Goal: Use online tool/utility: Use online tool/utility

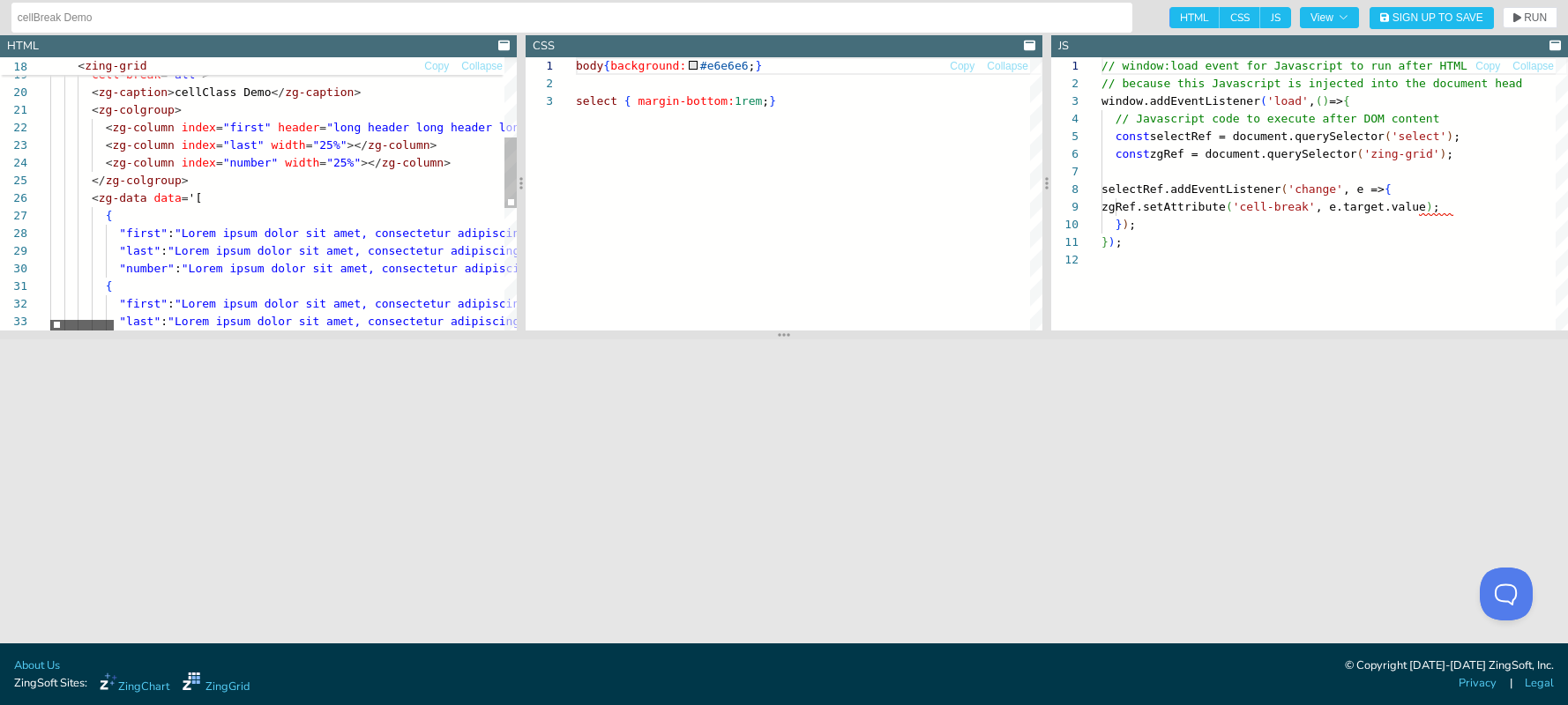
click at [74, 323] on div at bounding box center [81, 325] width 63 height 10
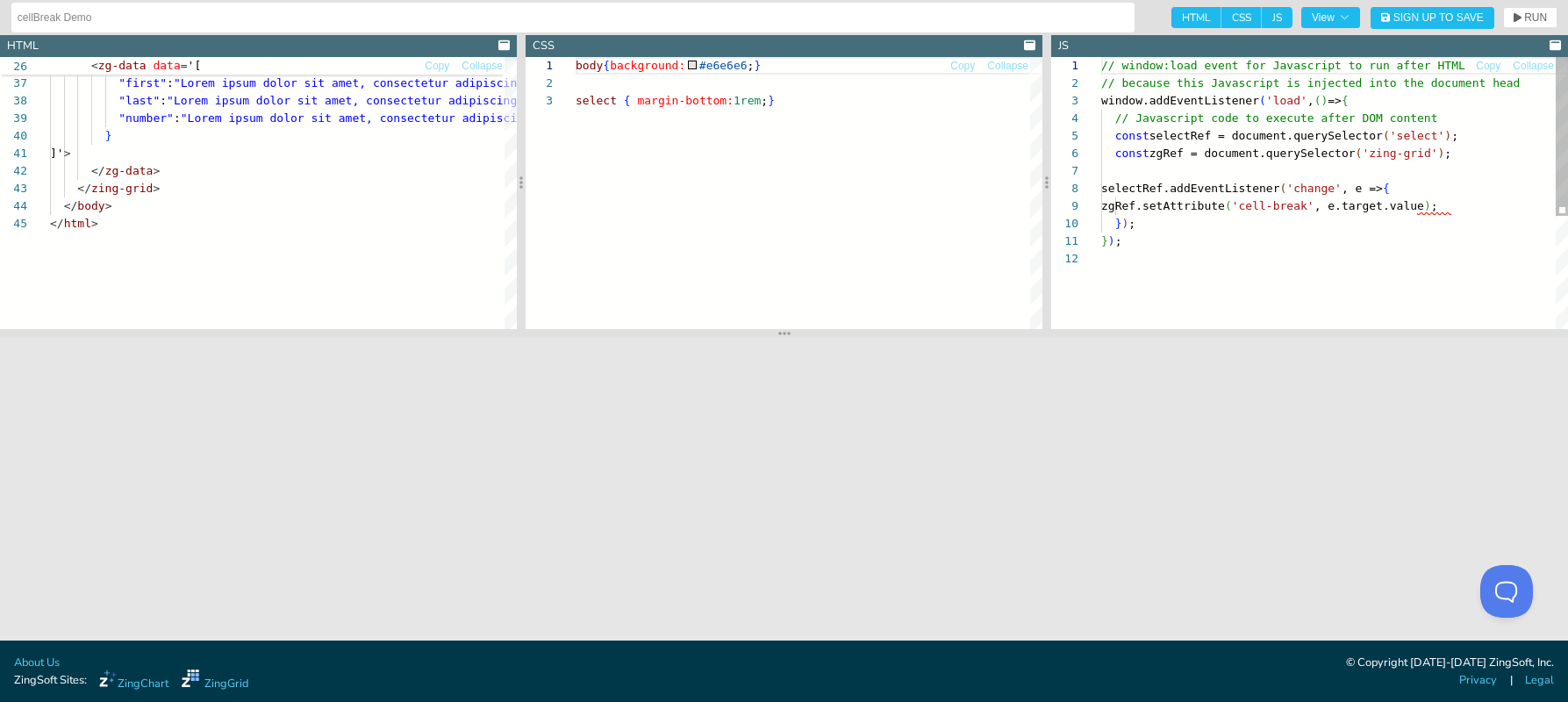
scroll to position [141, 117]
click at [1216, 202] on div "// window:load event for Javascript to run after H TML // because this Javascri…" at bounding box center [1334, 290] width 466 height 465
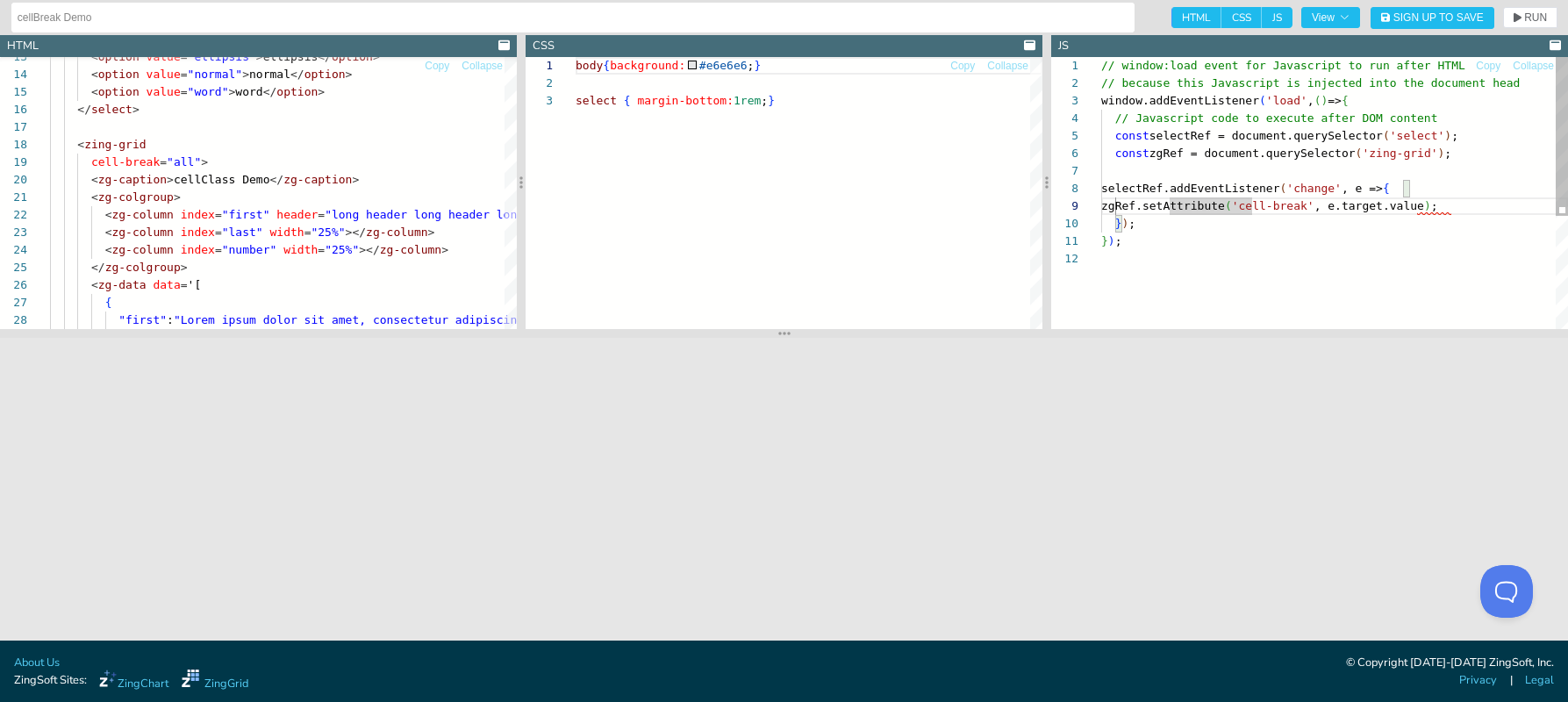
click at [1151, 207] on div "// window:load event for Javascript to run after H TML // because this Javascri…" at bounding box center [1334, 290] width 466 height 465
drag, startPoint x: 339, startPoint y: 232, endPoint x: 320, endPoint y: 232, distance: 19.0
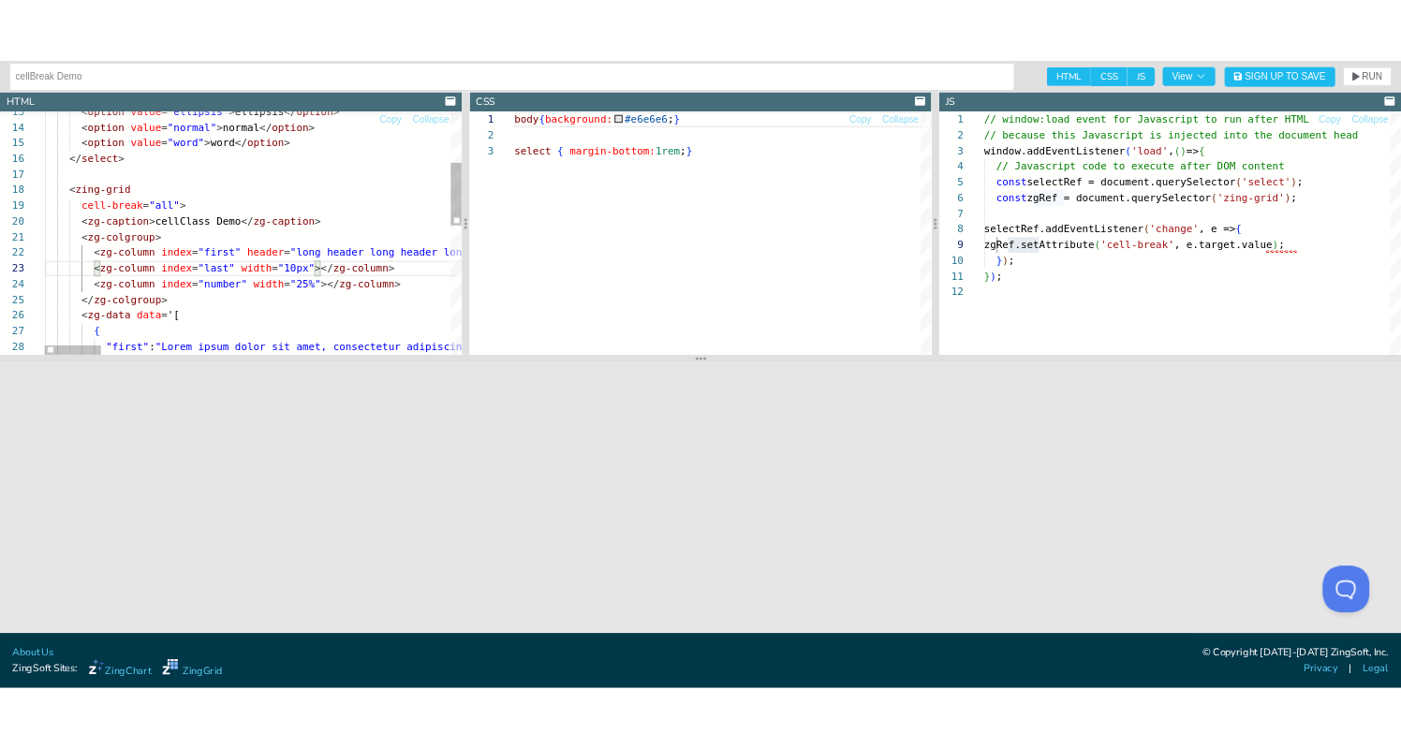
scroll to position [131, 103]
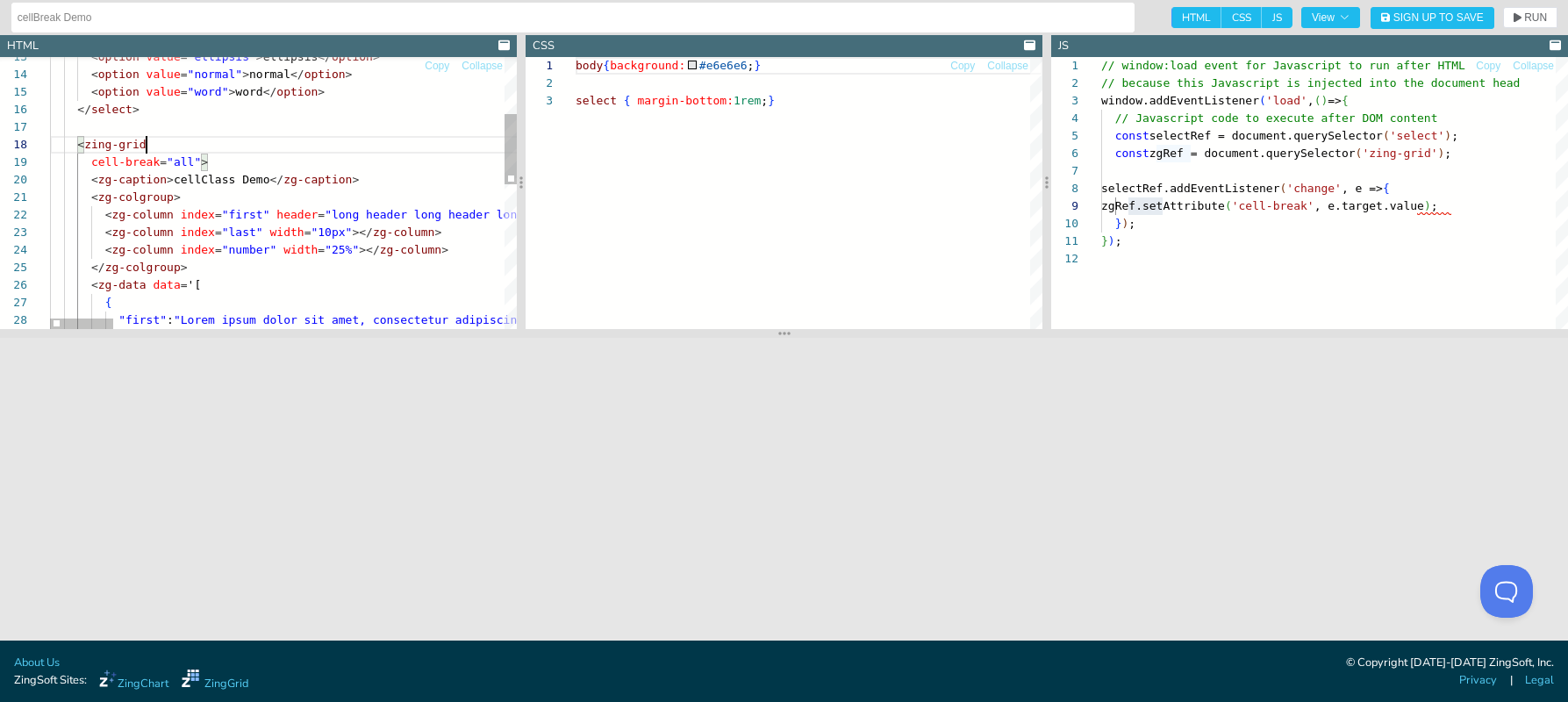
click at [1541, 18] on span "RUN" at bounding box center [1535, 17] width 22 height 10
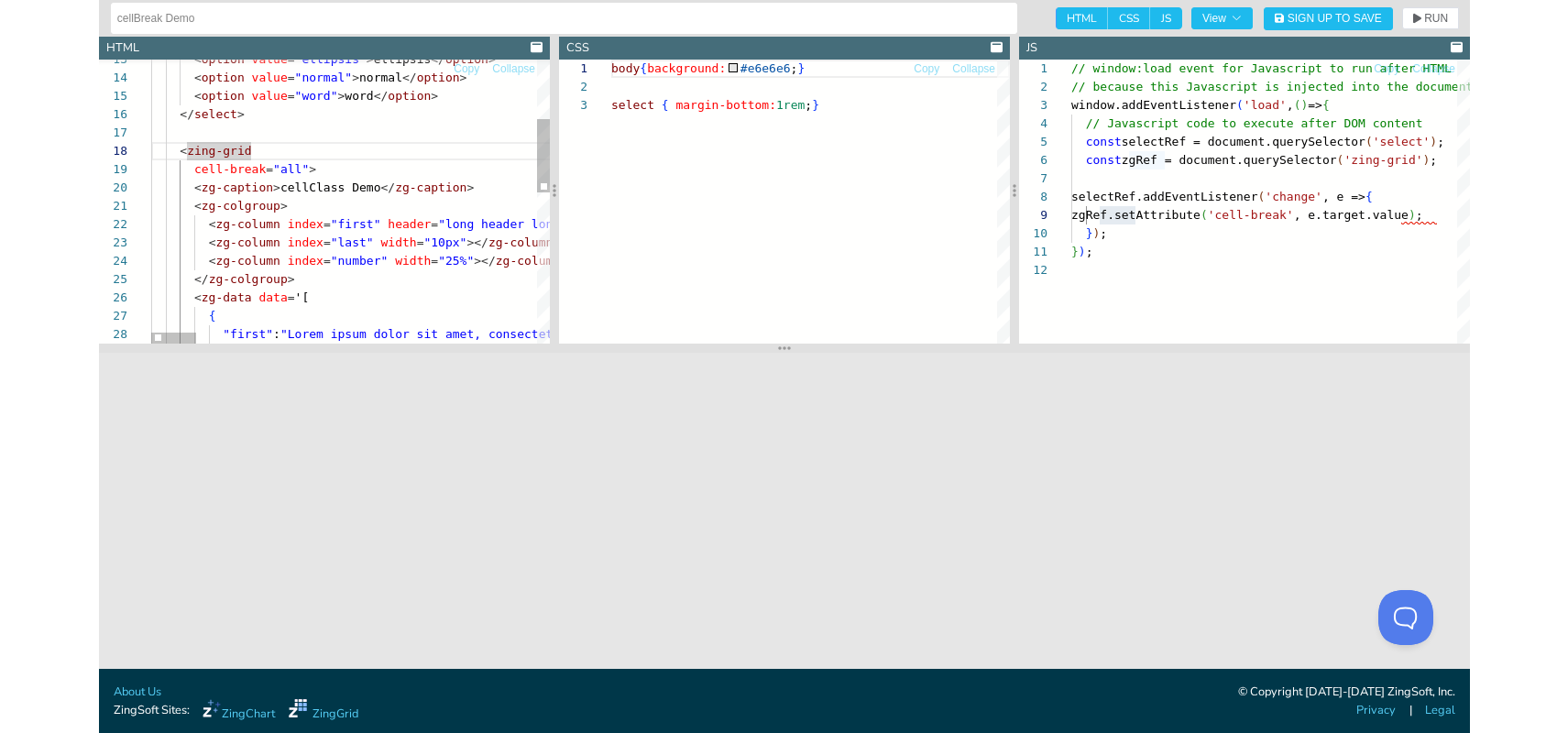
scroll to position [55, 272]
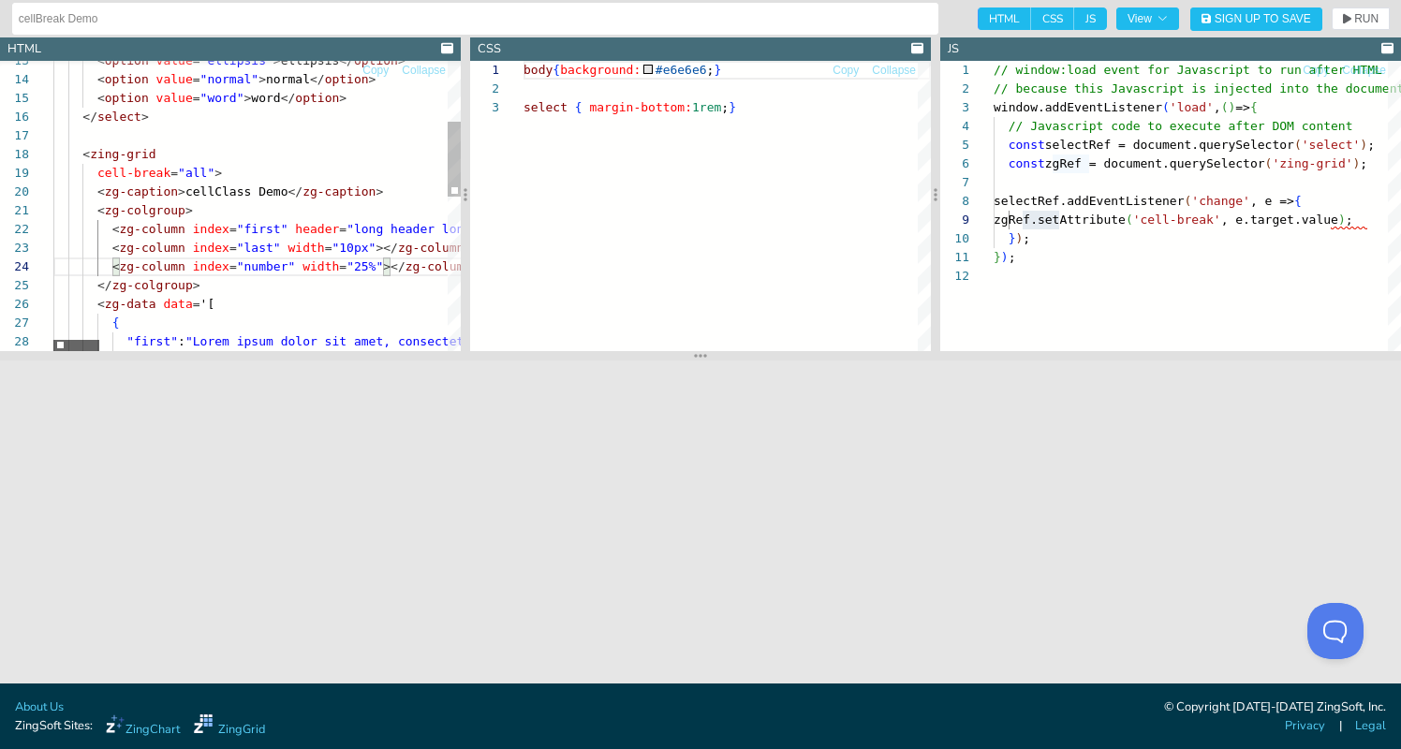
click at [53, 340] on div at bounding box center [76, 345] width 46 height 11
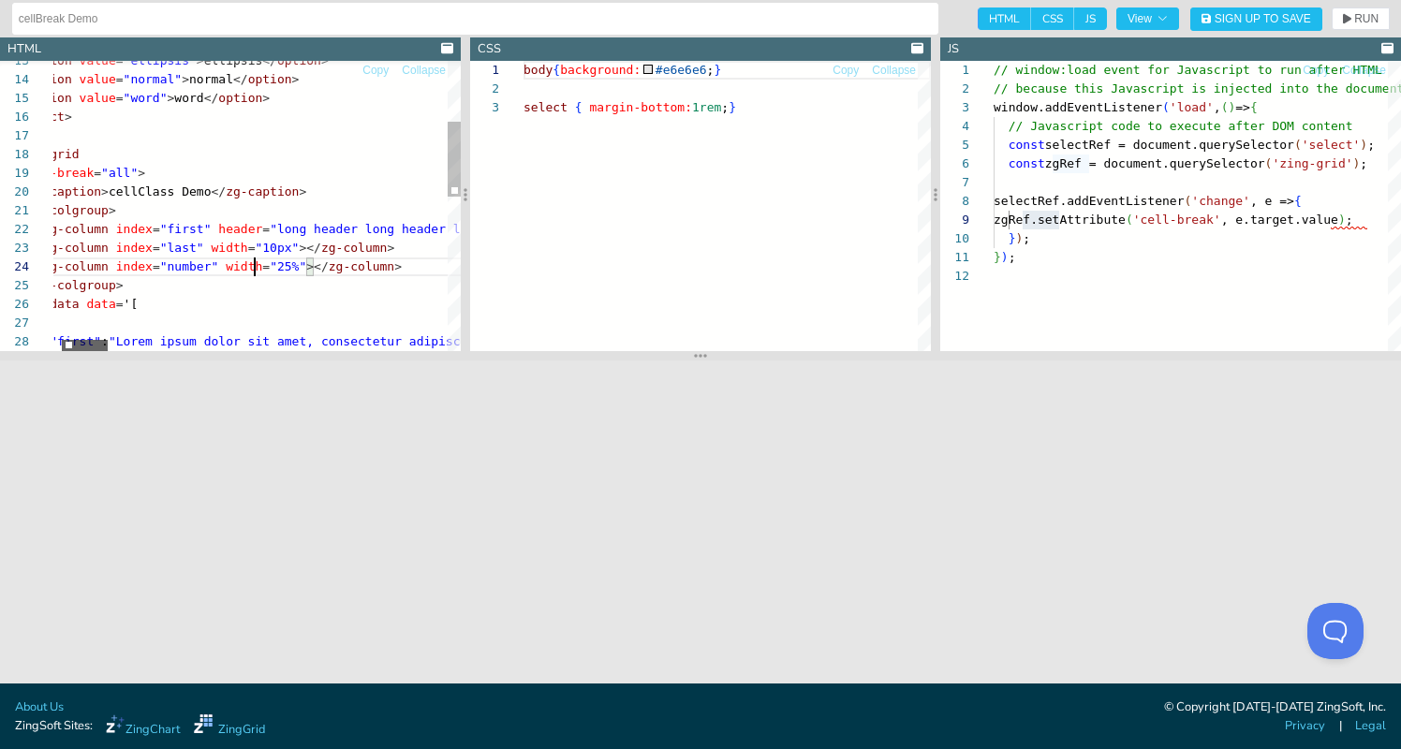
click at [74, 345] on div at bounding box center [85, 345] width 46 height 11
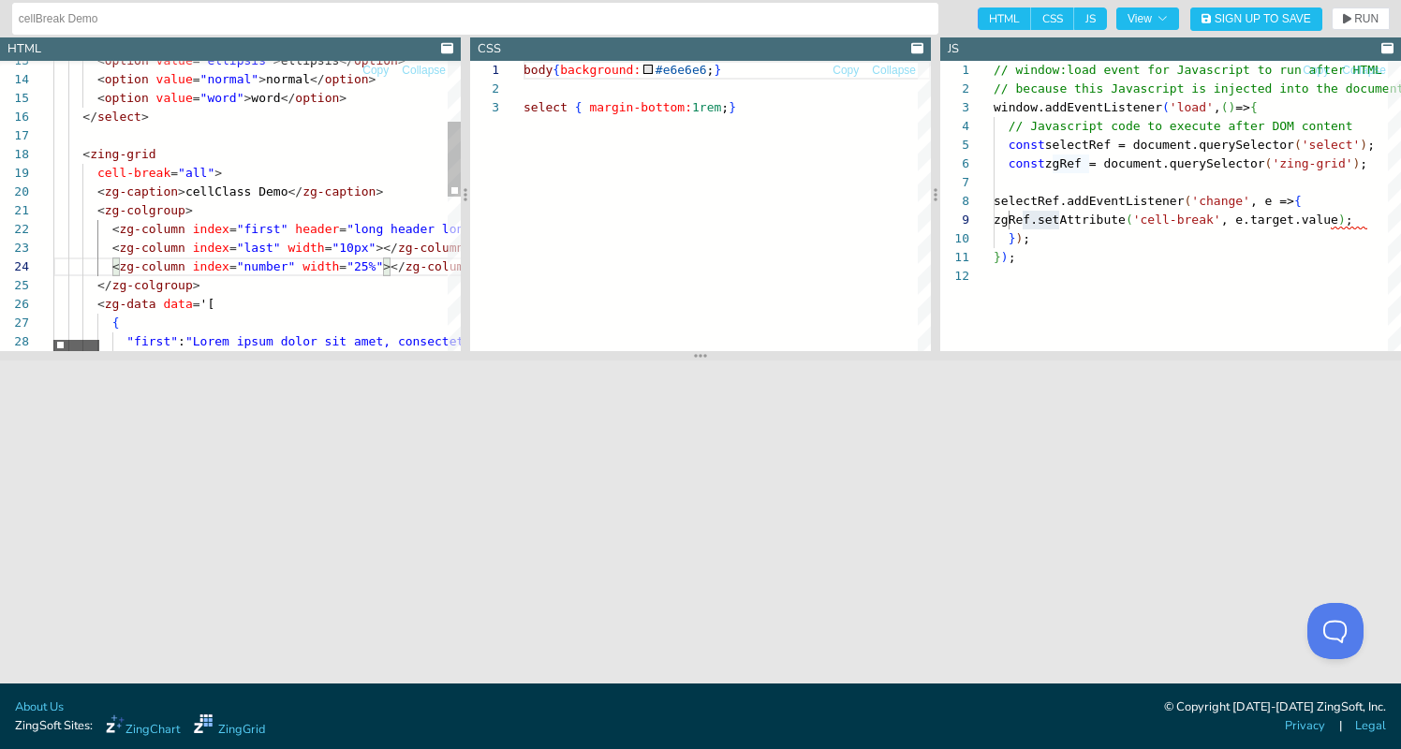
click at [53, 340] on div at bounding box center [76, 345] width 46 height 11
click at [1359, 15] on span "RUN" at bounding box center [1366, 18] width 24 height 11
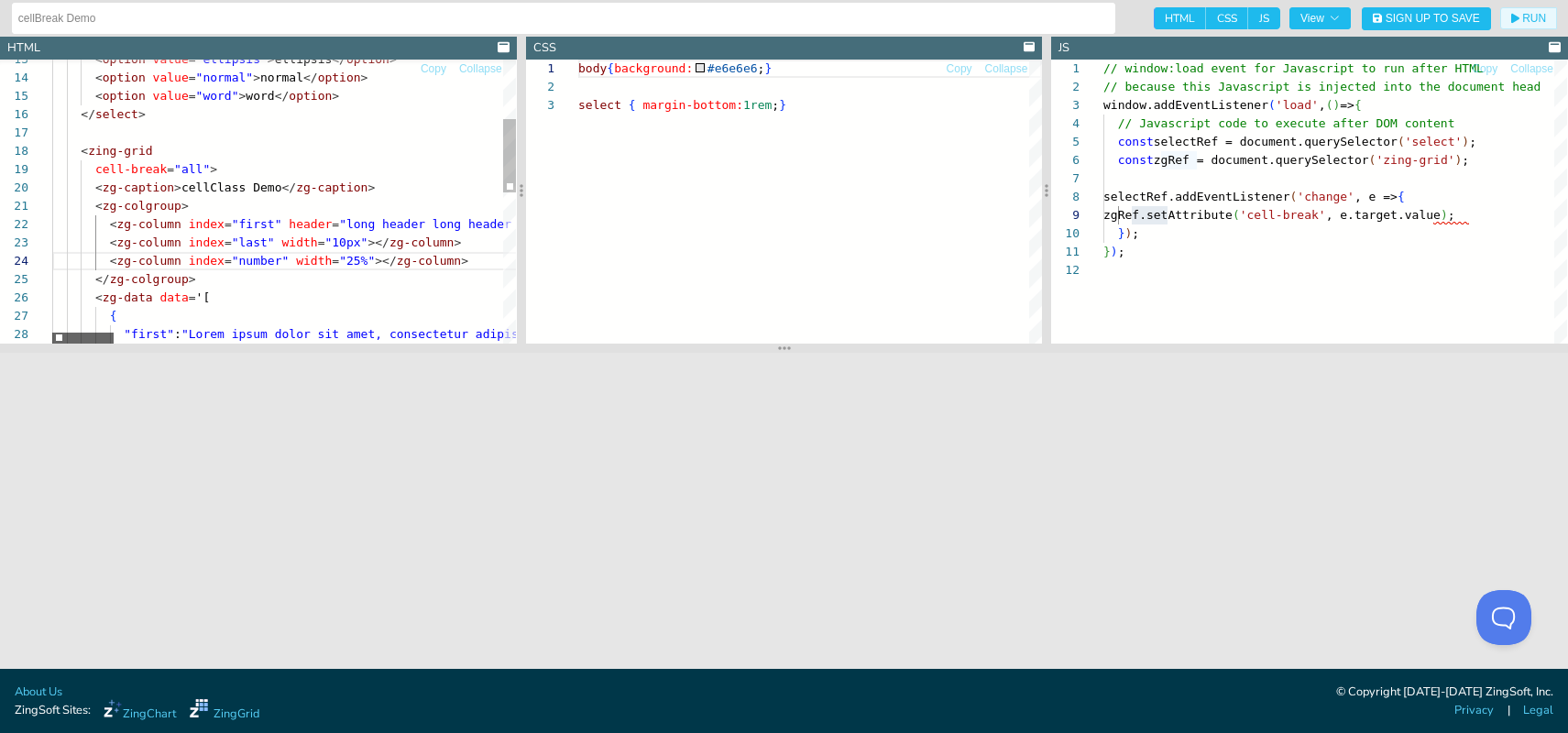
click at [84, 336] on div at bounding box center [82, 338] width 62 height 11
drag, startPoint x: 334, startPoint y: 244, endPoint x: 359, endPoint y: 244, distance: 25.0
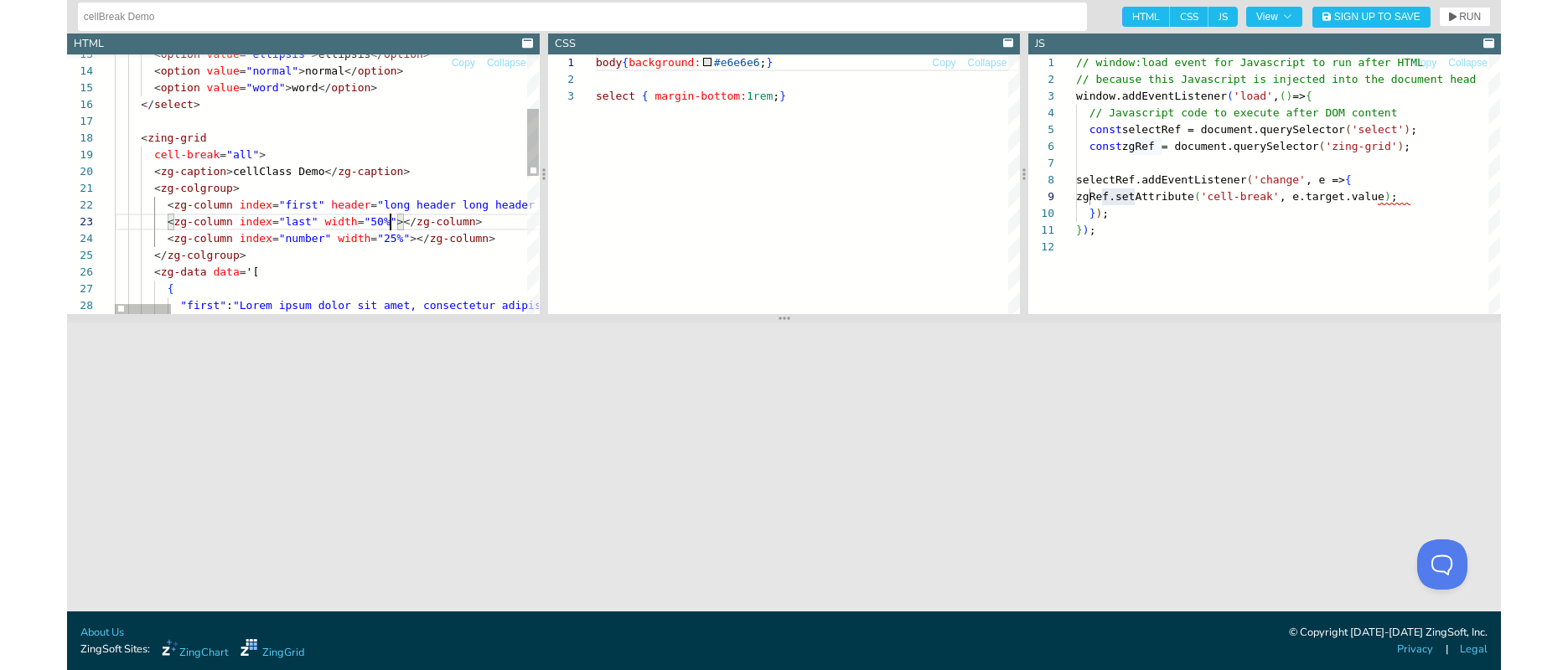
scroll to position [33, 276]
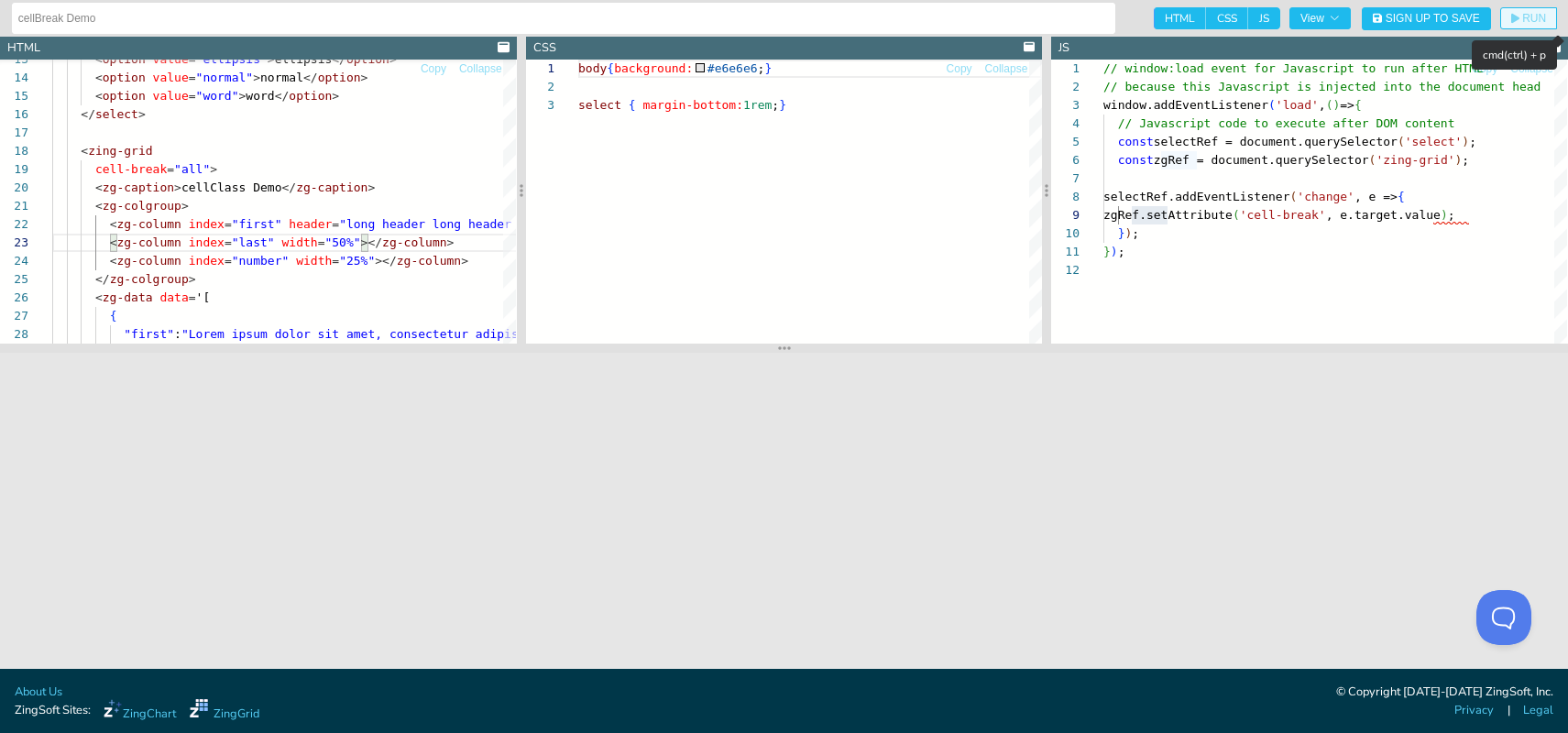
click at [1542, 16] on span "RUN" at bounding box center [1535, 18] width 23 height 11
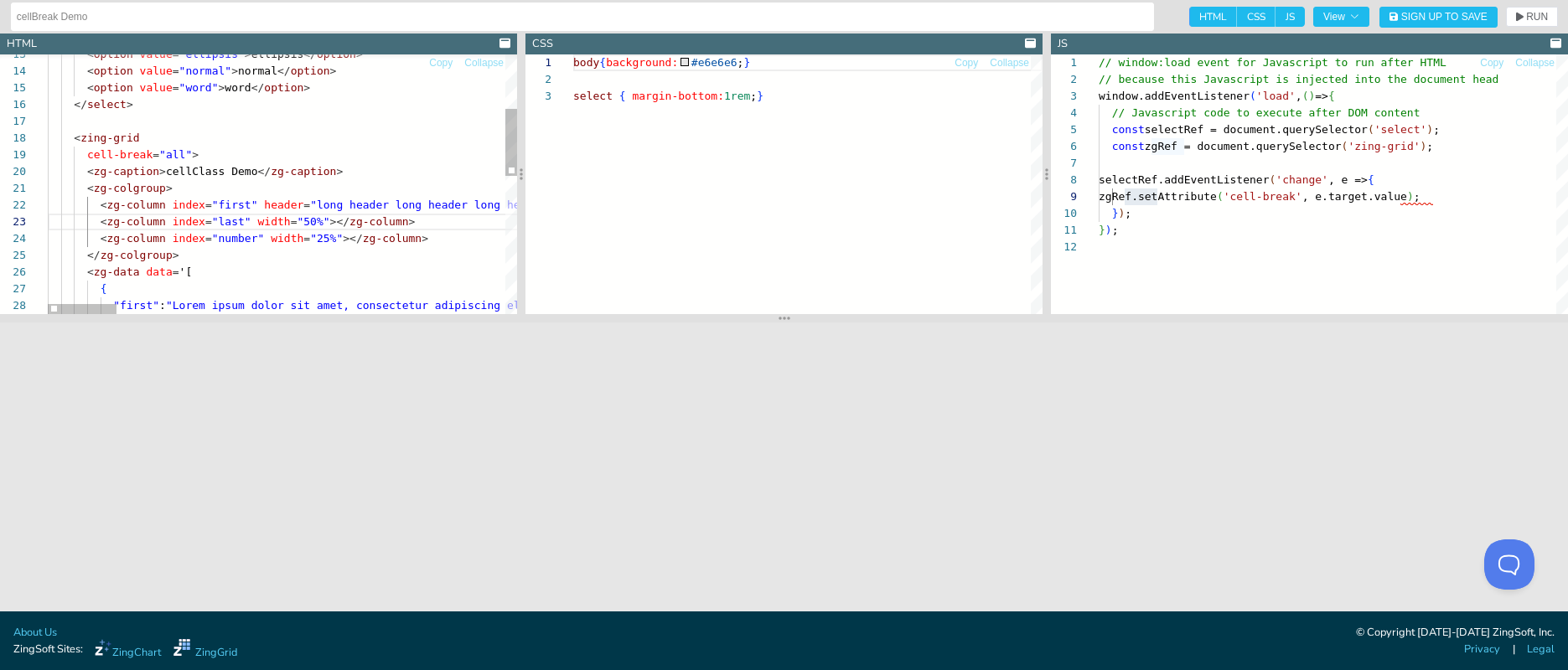
type textarea "<zg-colgroup> <zg-column index="first" header="long header long header long hea…"
click at [294, 205] on div "< zing-grid cell-break = "all" > < zg-caption > cellClass Demo </ zg-caption > …" at bounding box center [1598, 343] width 3101 height 997
click at [47, 314] on div at bounding box center [81, 309] width 67 height 10
click at [1534, 16] on span "RUN" at bounding box center [1537, 16] width 21 height 10
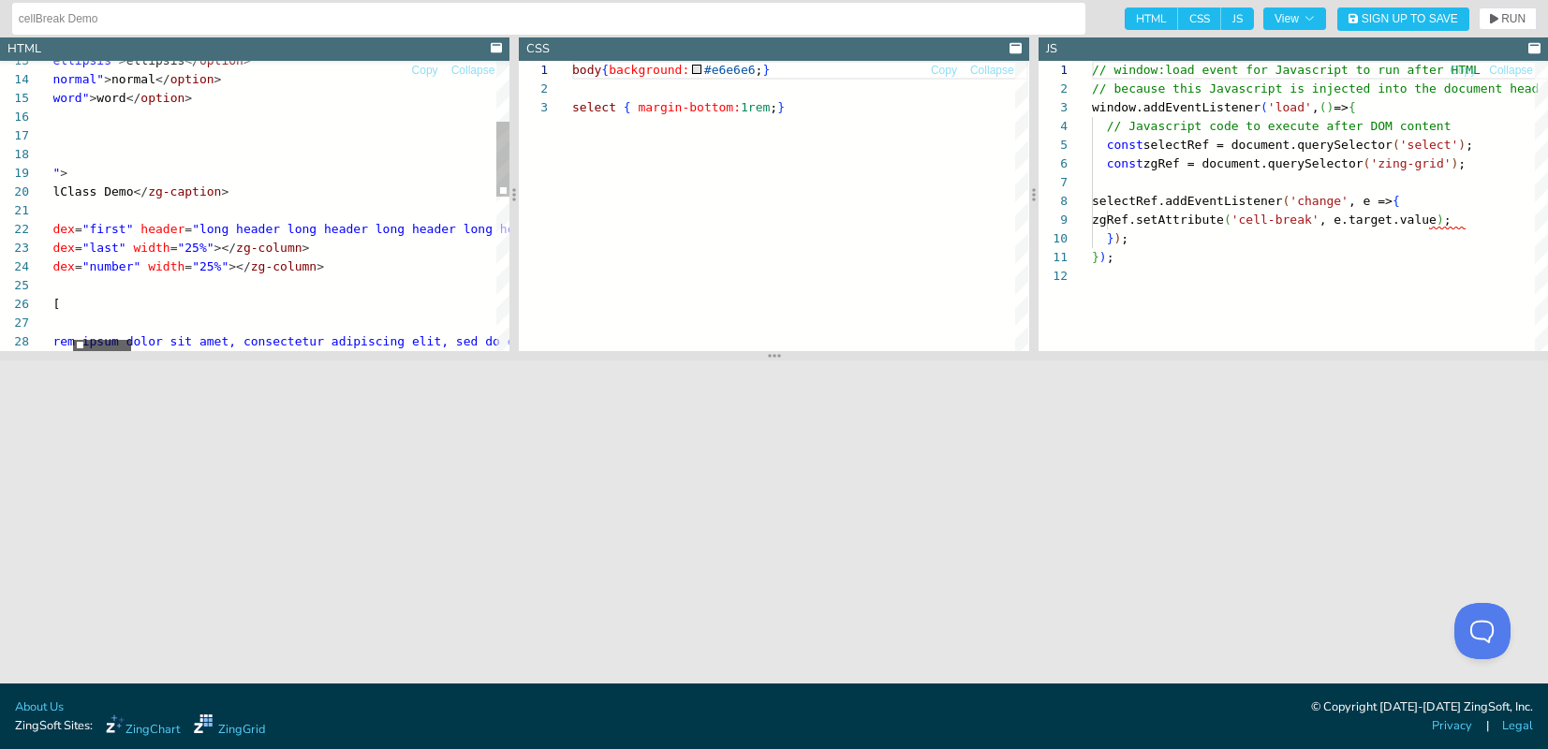
click at [97, 347] on div at bounding box center [102, 345] width 58 height 11
drag, startPoint x: 201, startPoint y: 249, endPoint x: 214, endPoint y: 250, distance: 13.1
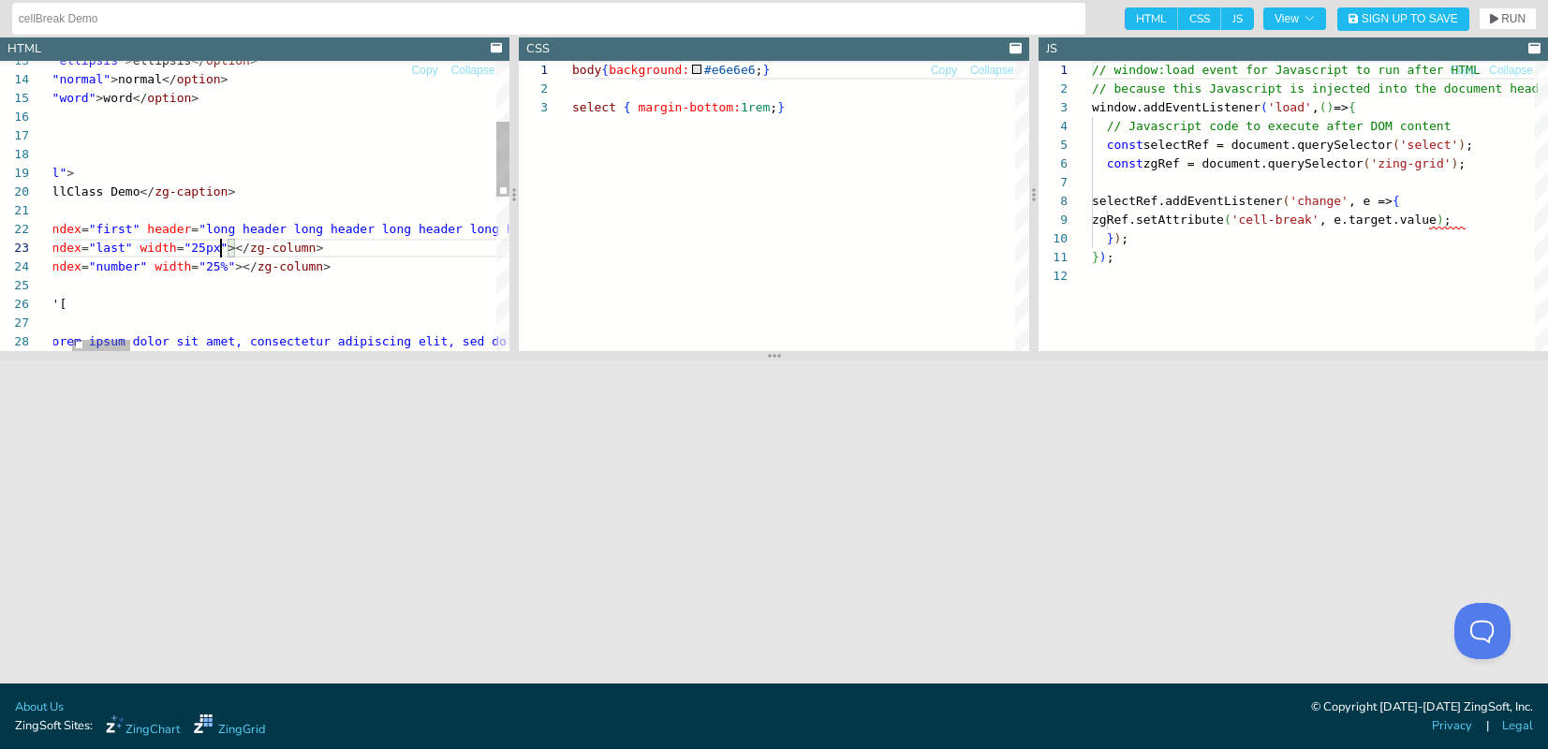
scroll to position [37, 316]
click at [1488, 13] on button "RUN" at bounding box center [1508, 18] width 58 height 22
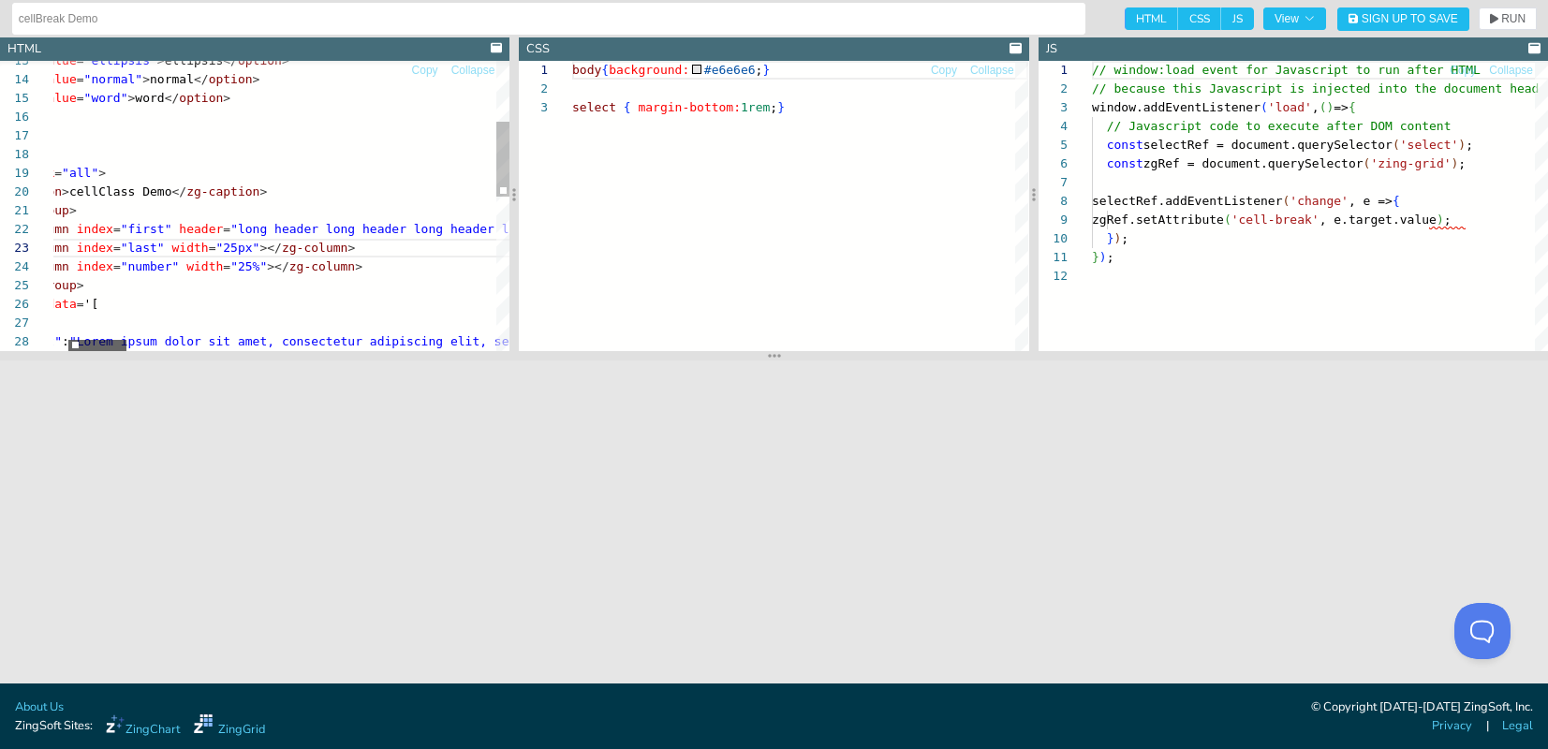
click at [100, 340] on div at bounding box center [97, 345] width 58 height 11
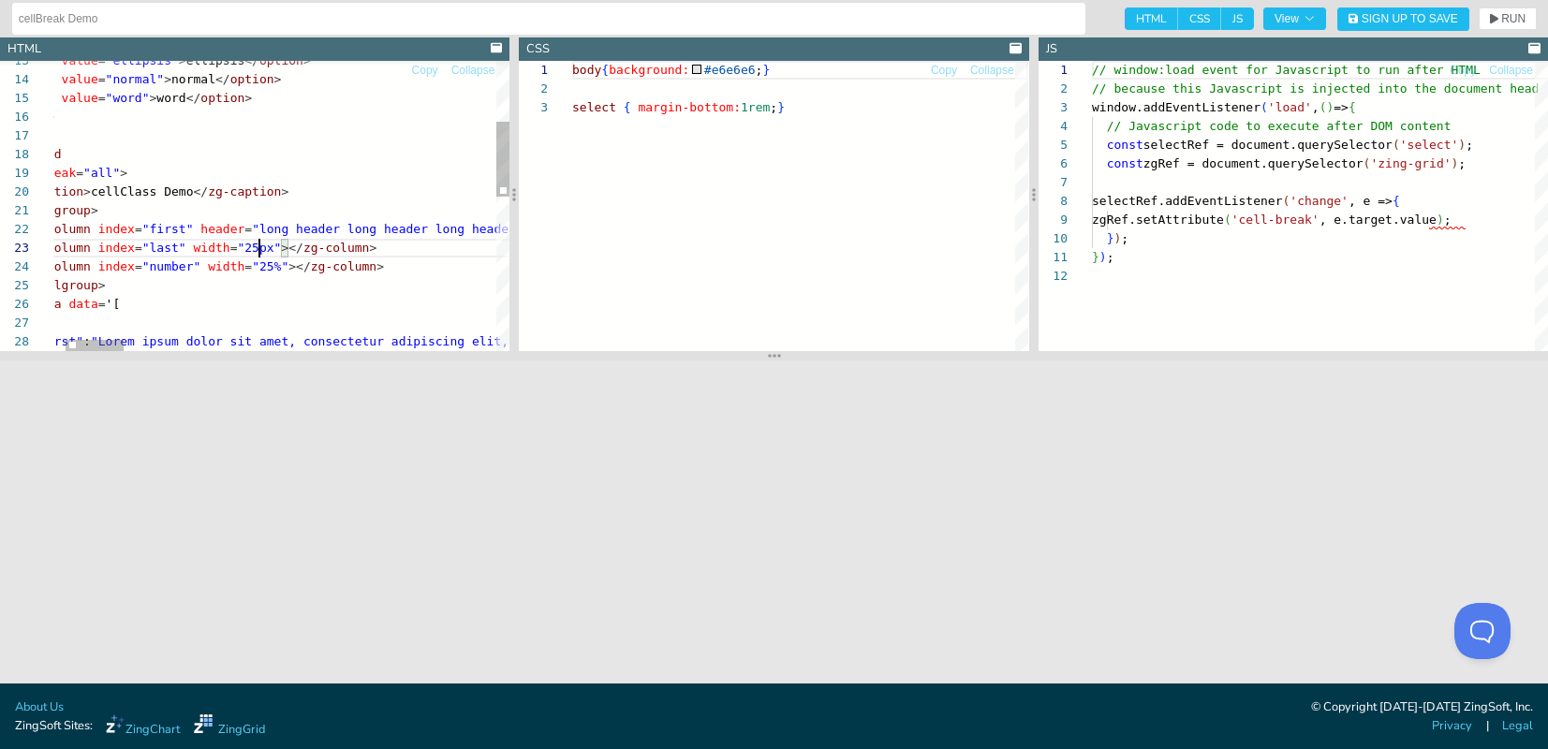
scroll to position [37, 293]
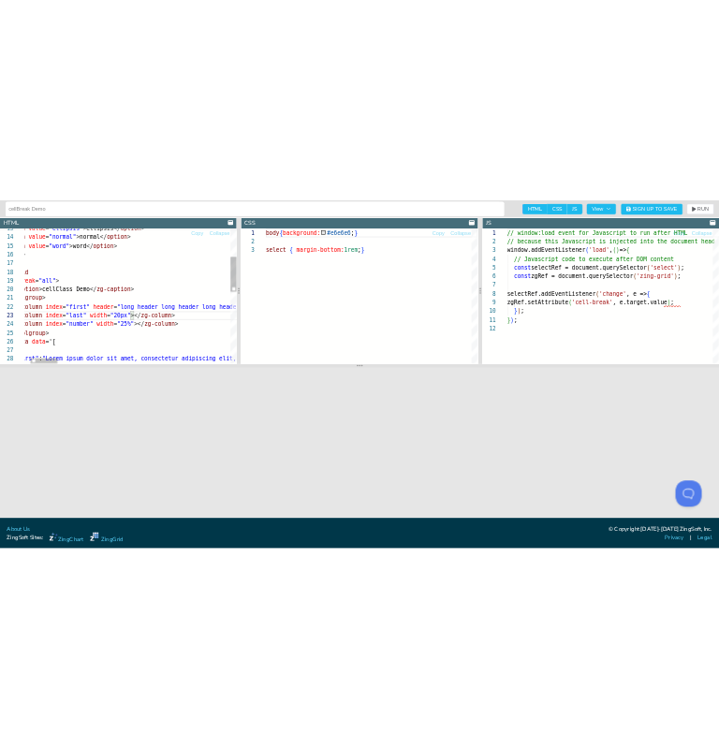
scroll to position [37, 308]
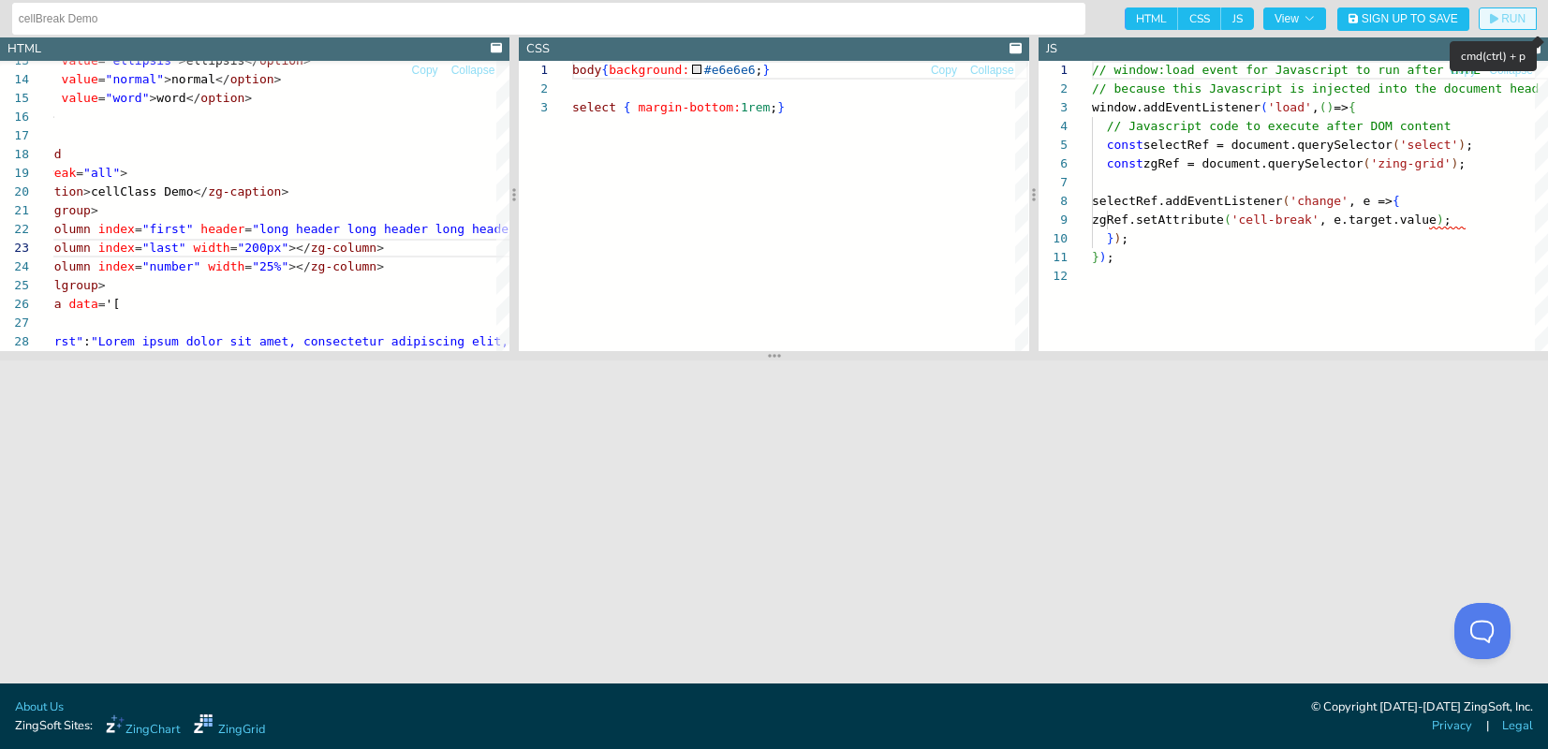
click at [1520, 10] on button "RUN" at bounding box center [1508, 18] width 58 height 22
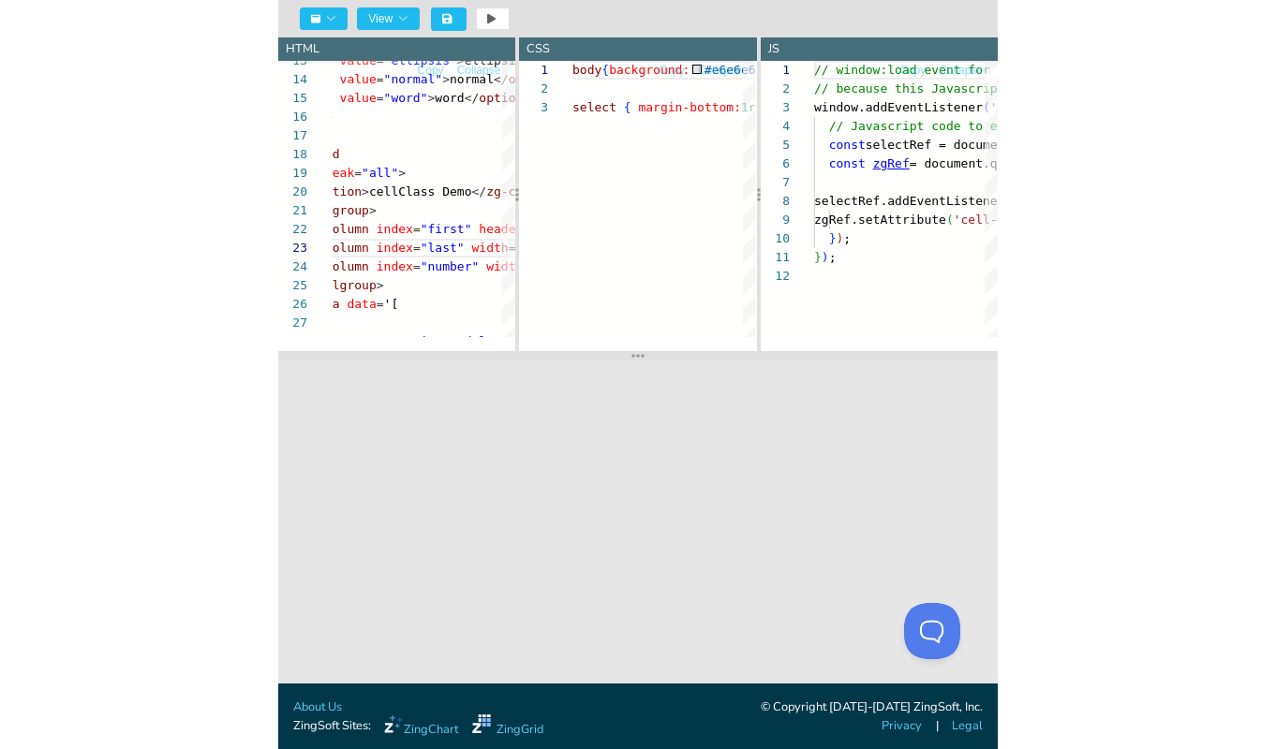
scroll to position [187, 0]
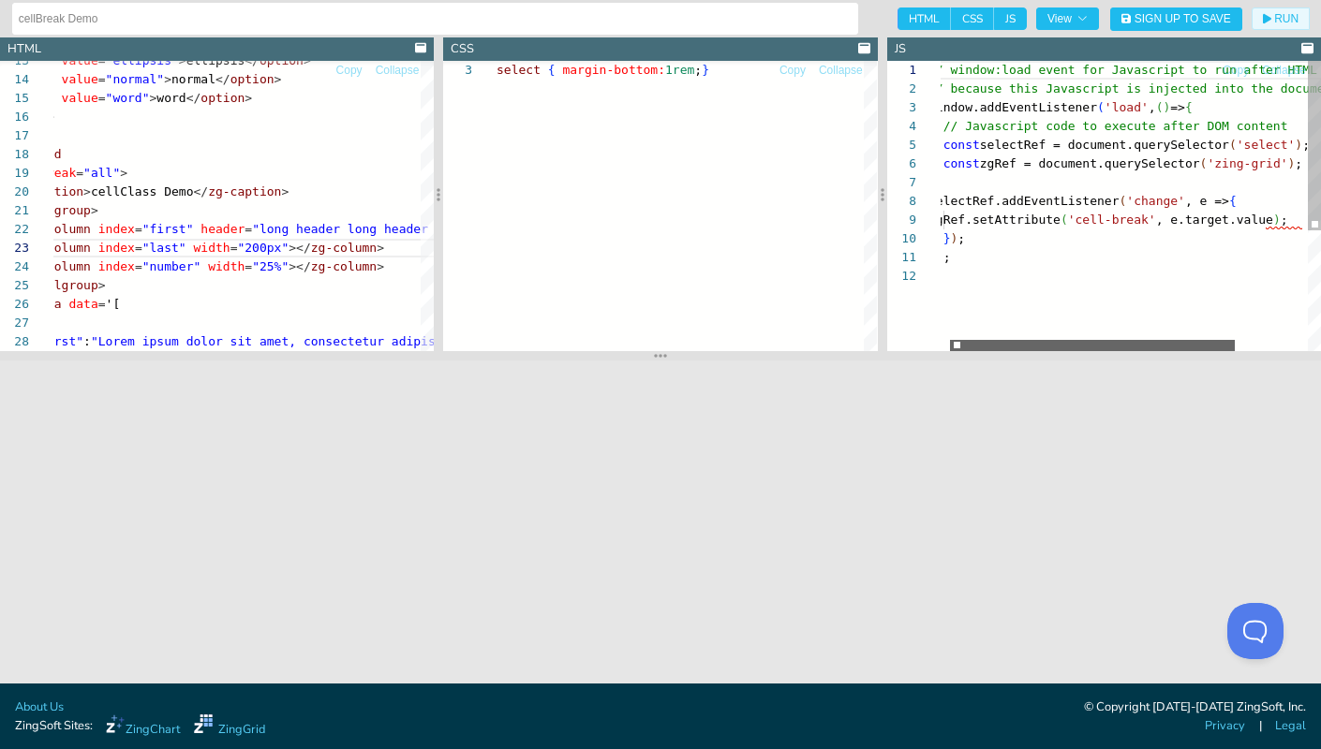
click at [1096, 347] on div at bounding box center [1092, 345] width 285 height 11
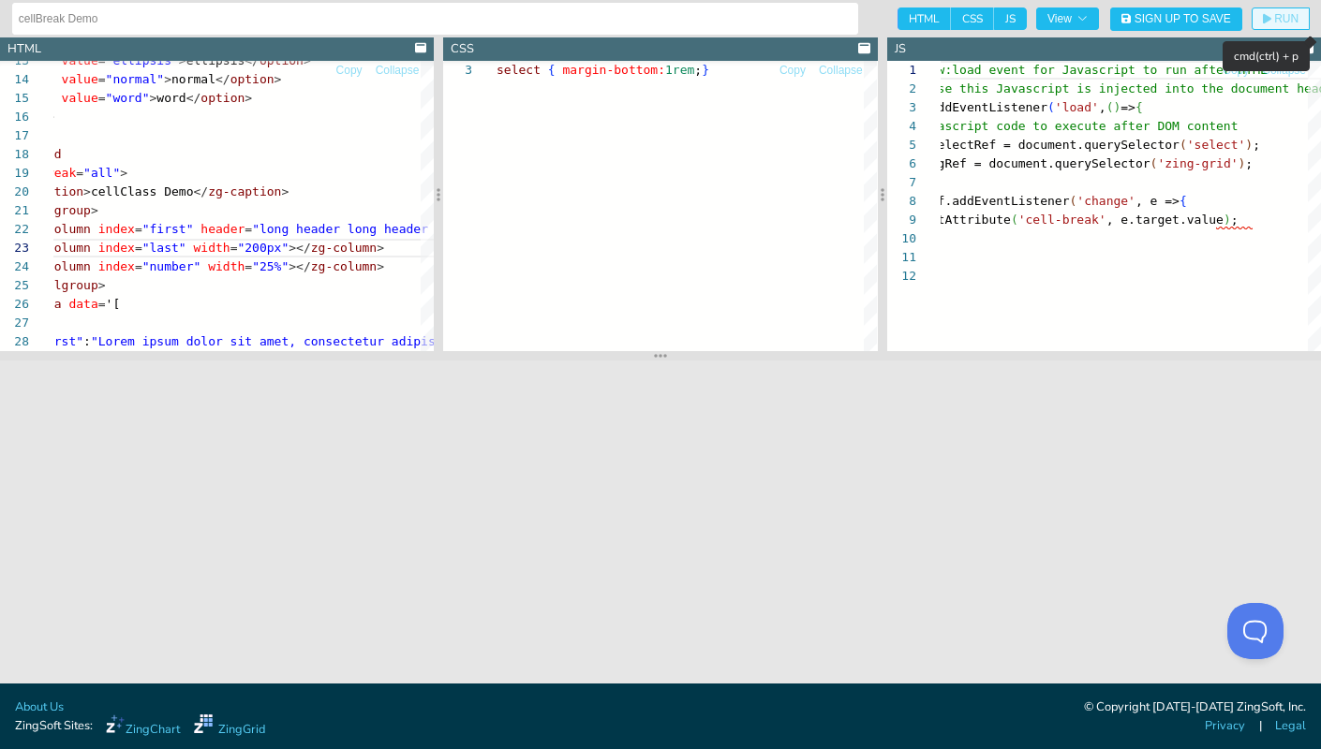
click at [1275, 16] on span "RUN" at bounding box center [1286, 18] width 24 height 11
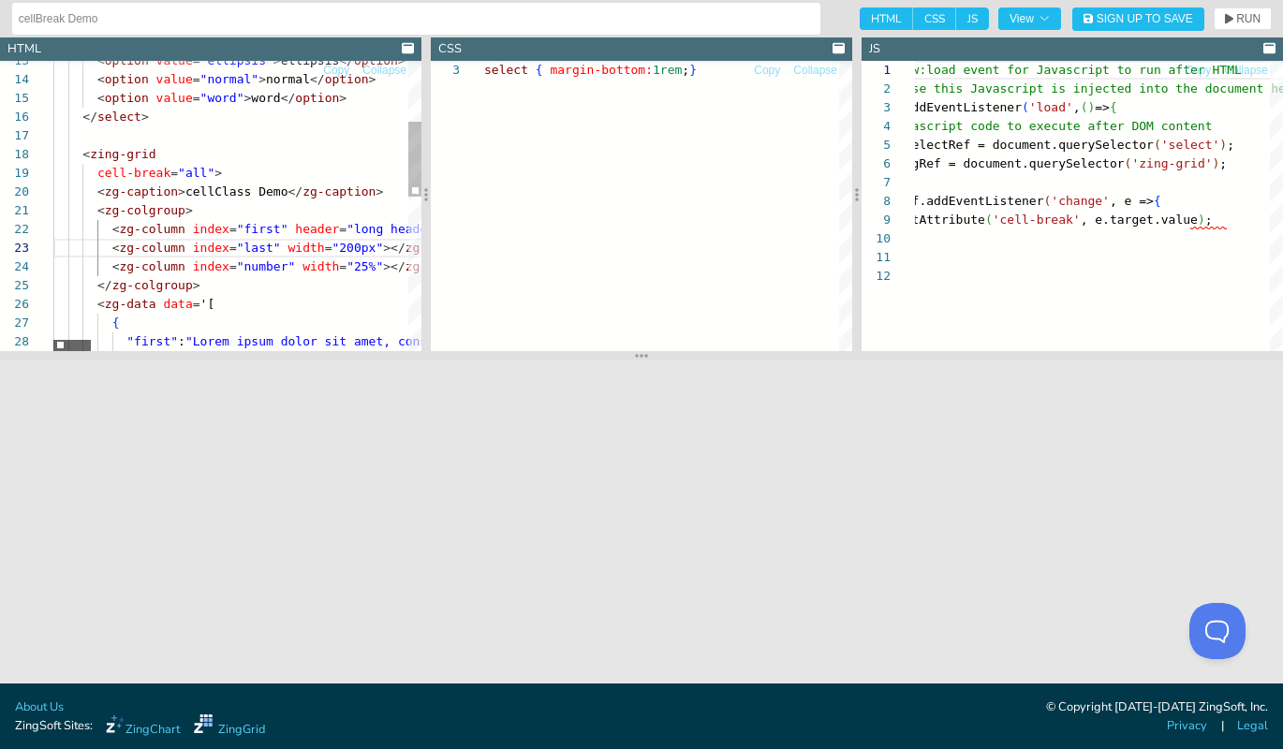
click at [53, 340] on div at bounding box center [71, 345] width 37 height 11
click at [1248, 22] on span "RUN" at bounding box center [1248, 18] width 24 height 11
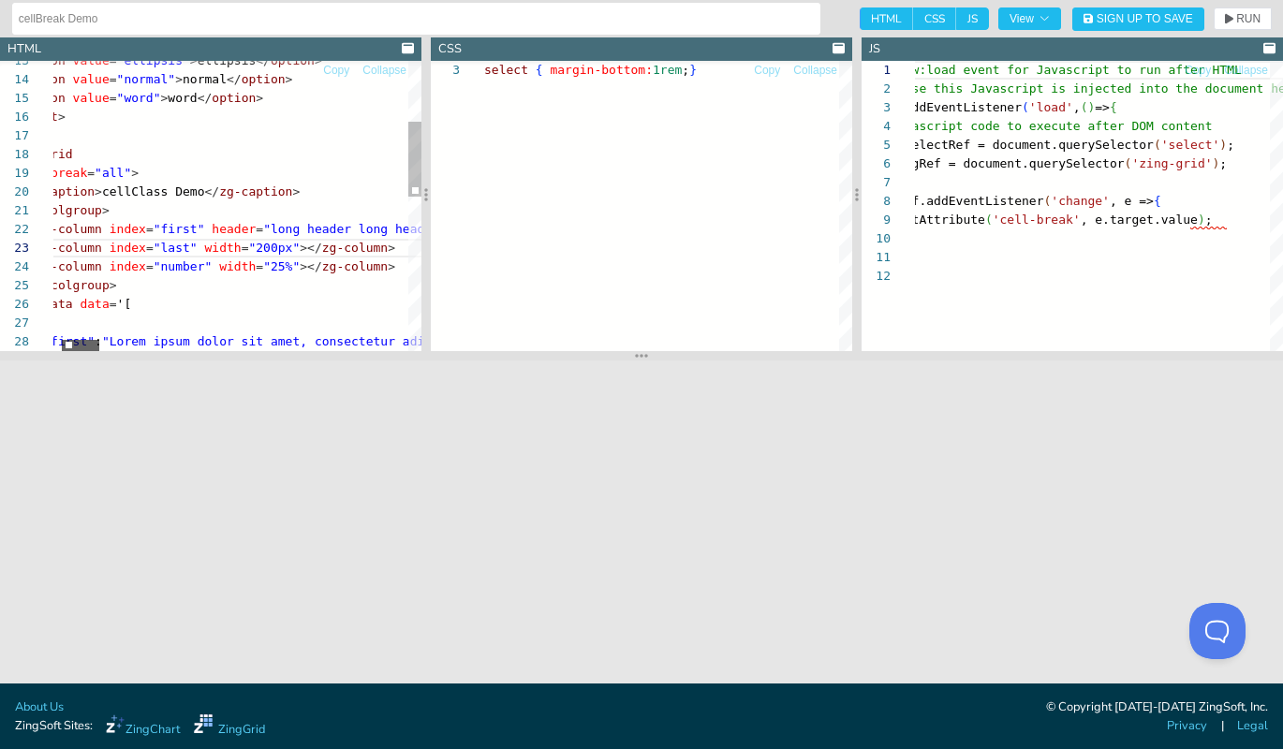
click at [87, 347] on div at bounding box center [80, 345] width 37 height 11
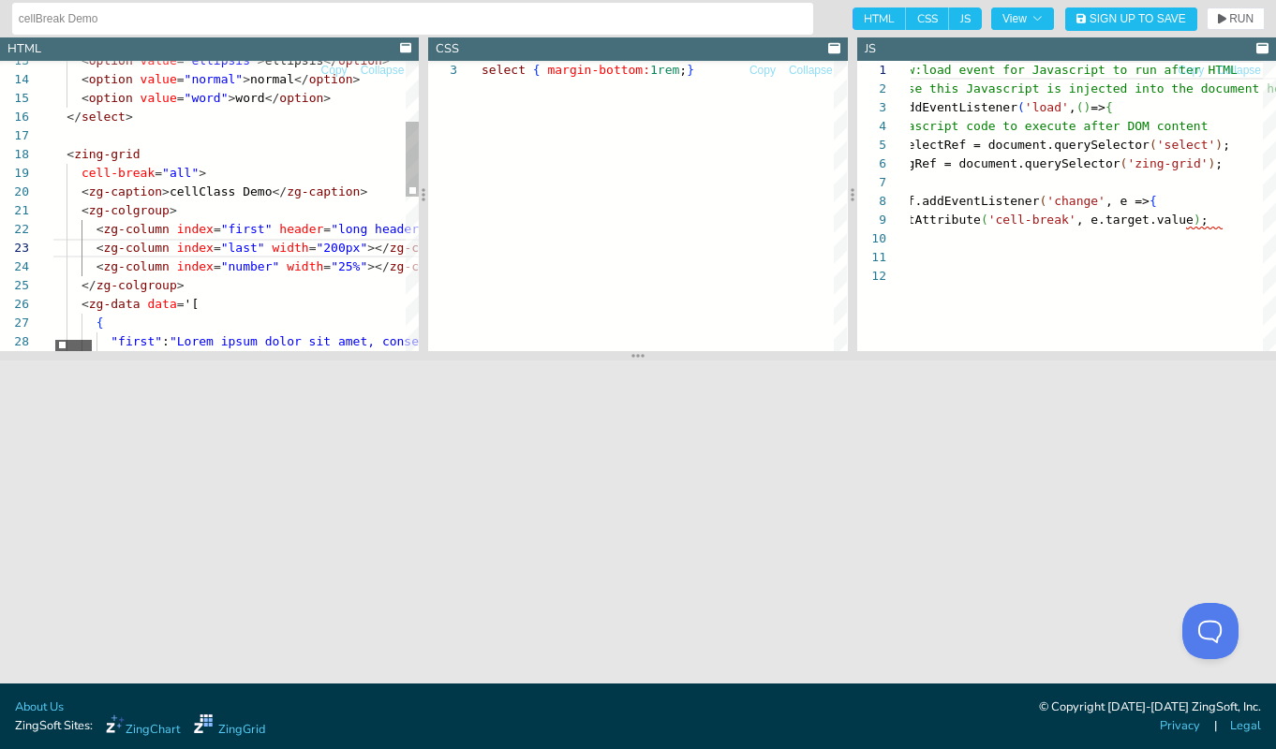
click at [81, 341] on div at bounding box center [73, 345] width 37 height 11
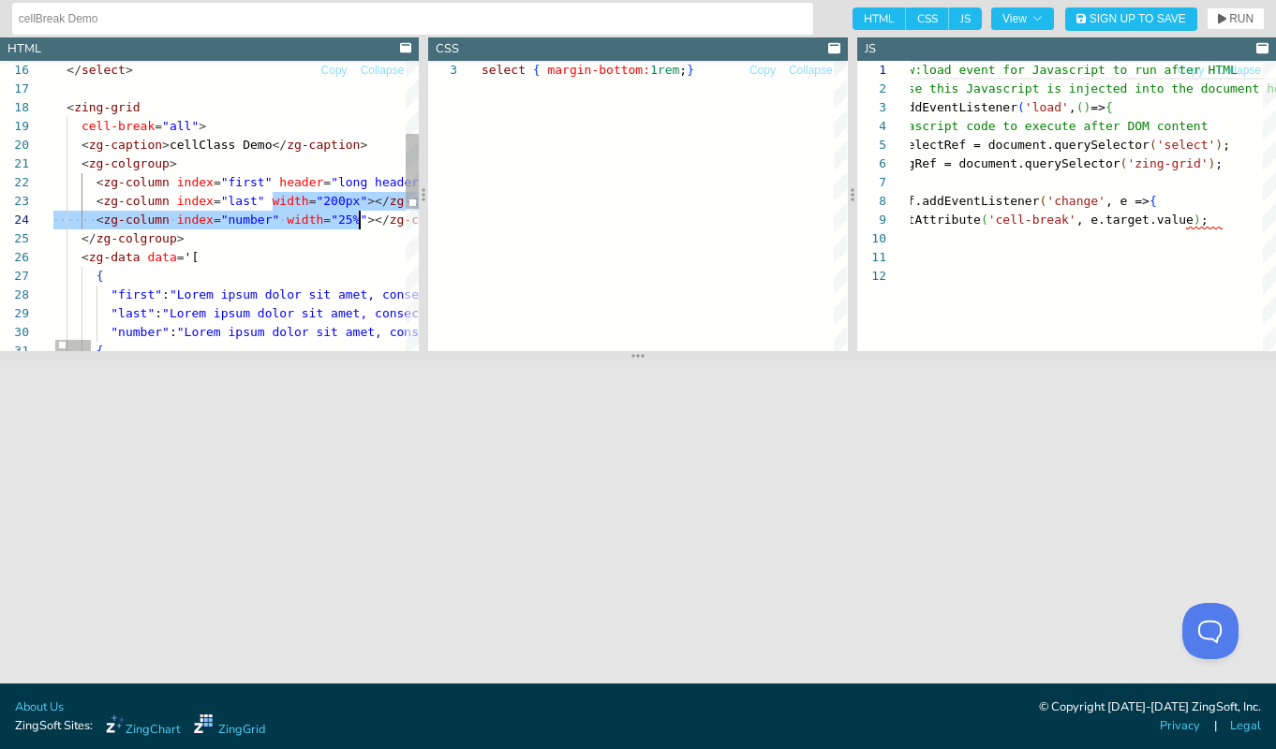
scroll to position [37, 322]
type textarea "<zg-colgroup> <zg-column index="first" header="long header long header long hea…"
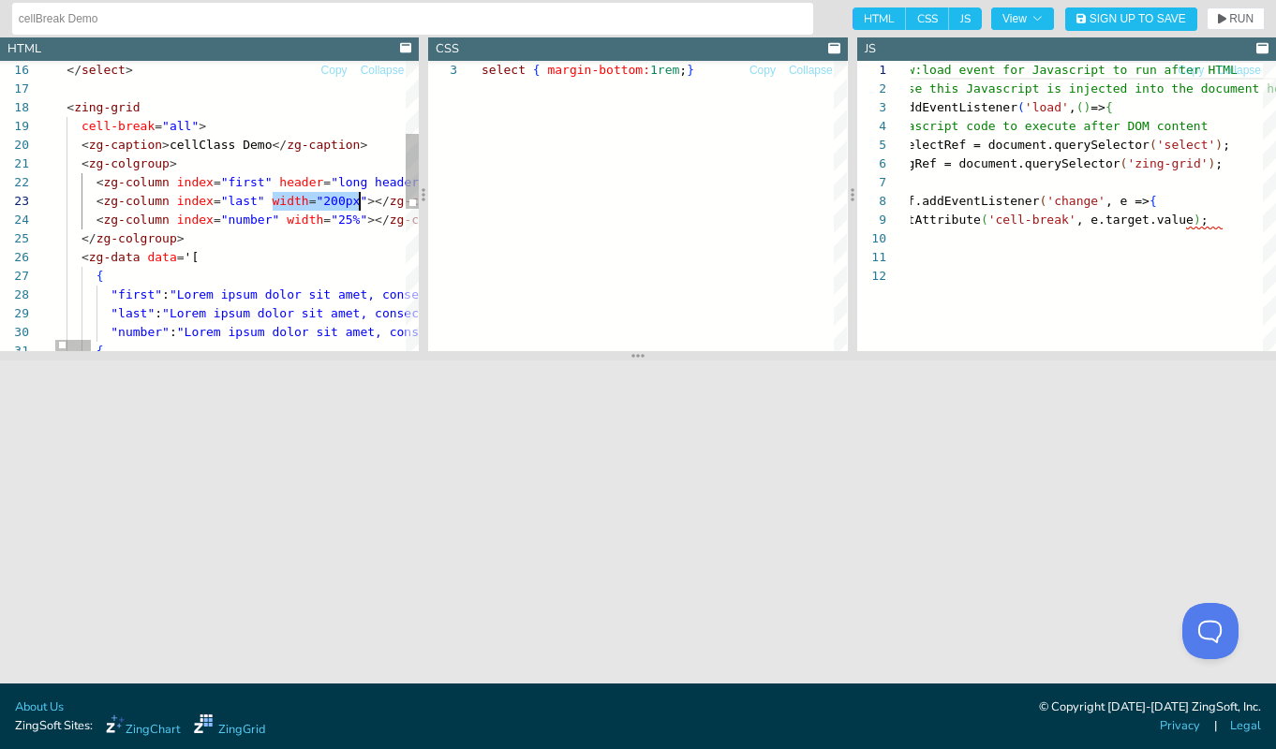
drag, startPoint x: 271, startPoint y: 201, endPoint x: 362, endPoint y: 203, distance: 90.9
